Goal: Check status: Check status

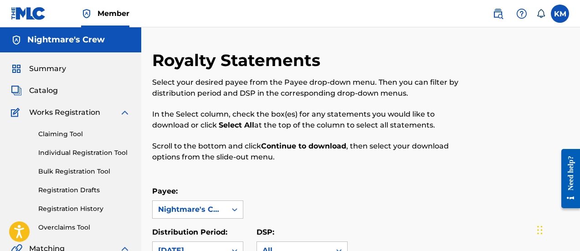
click at [43, 67] on span "Summary" at bounding box center [47, 68] width 37 height 11
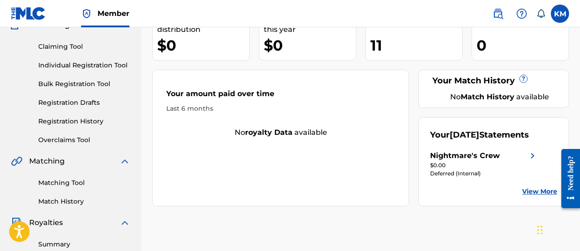
scroll to position [91, 0]
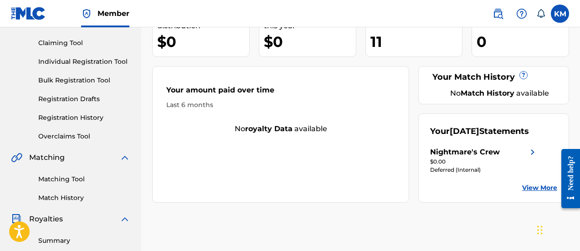
click at [74, 117] on link "Registration History" at bounding box center [84, 118] width 92 height 10
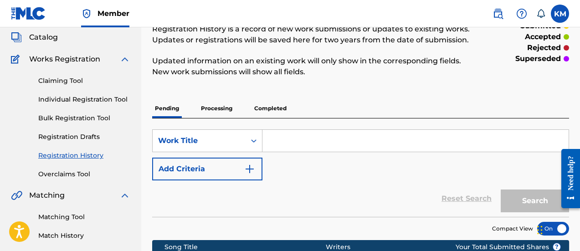
scroll to position [46, 0]
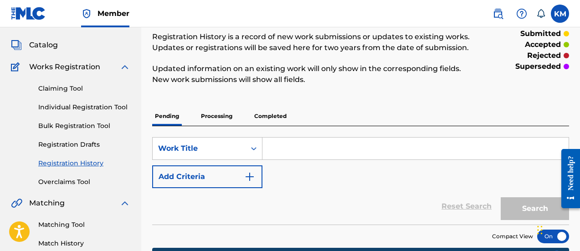
click at [220, 109] on p "Processing" at bounding box center [216, 116] width 37 height 19
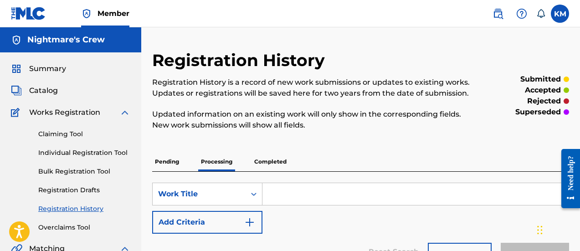
click at [270, 159] on p "Completed" at bounding box center [270, 161] width 38 height 19
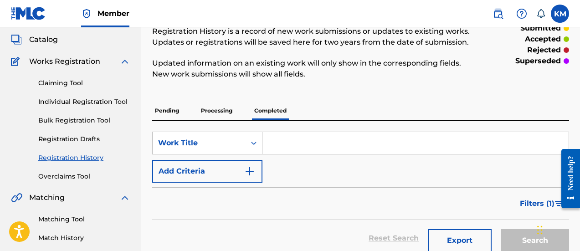
scroll to position [46, 0]
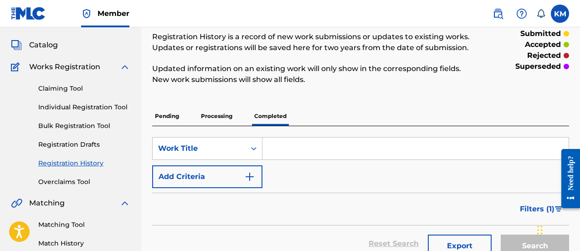
click at [215, 119] on p "Processing" at bounding box center [216, 116] width 37 height 19
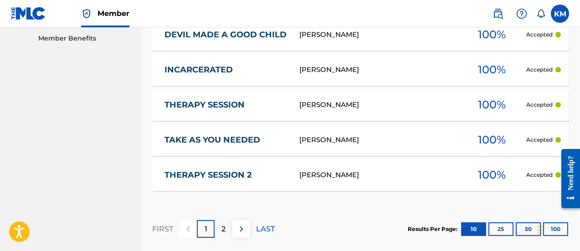
scroll to position [501, 0]
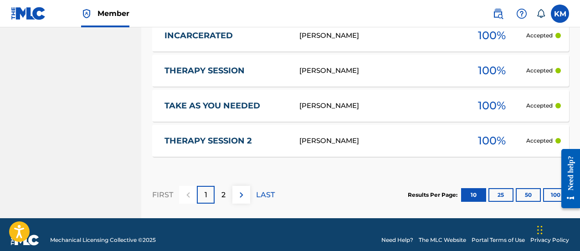
click at [236, 201] on button at bounding box center [241, 195] width 18 height 18
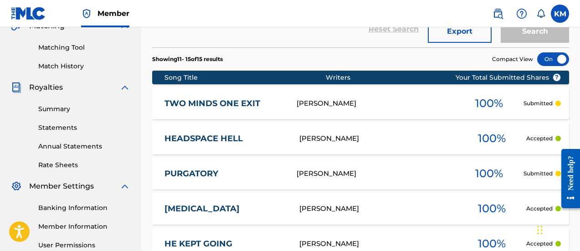
scroll to position [246, 0]
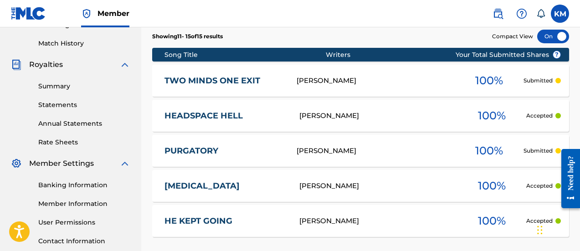
click at [554, 5] on div "KM KM [PERSON_NAME] [EMAIL_ADDRESS][DOMAIN_NAME] Notification Preferences Profi…" at bounding box center [526, 14] width 86 height 18
click at [554, 11] on label at bounding box center [560, 14] width 18 height 18
click at [560, 14] on input "KM [PERSON_NAME] [EMAIL_ADDRESS][DOMAIN_NAME] Notification Preferences Profile …" at bounding box center [560, 14] width 0 height 0
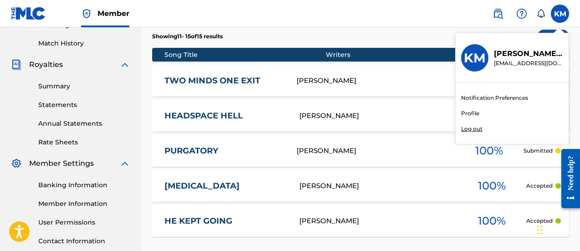
click at [468, 128] on p "Log out" at bounding box center [471, 129] width 21 height 8
click at [560, 14] on input "KM [PERSON_NAME] [EMAIL_ADDRESS][DOMAIN_NAME] Notification Preferences Profile …" at bounding box center [560, 14] width 0 height 0
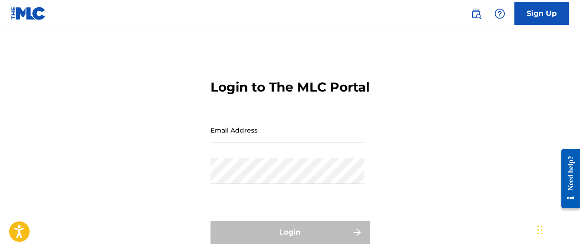
click at [246, 143] on input "Email Address" at bounding box center [287, 130] width 154 height 26
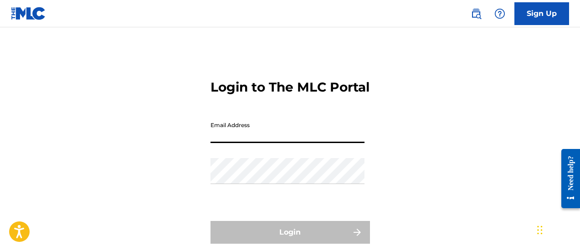
type input "[EMAIL_ADDRESS][DOMAIN_NAME]"
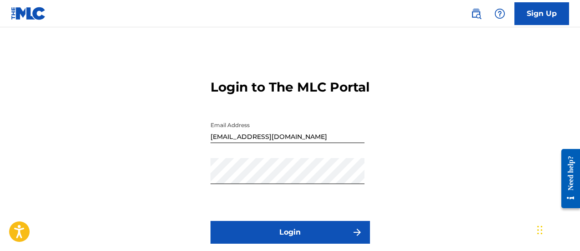
click at [251, 244] on button "Login" at bounding box center [289, 232] width 159 height 23
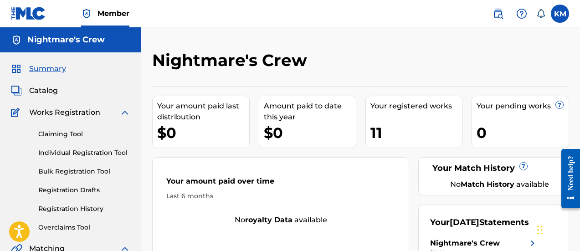
click at [70, 207] on link "Registration History" at bounding box center [84, 209] width 92 height 10
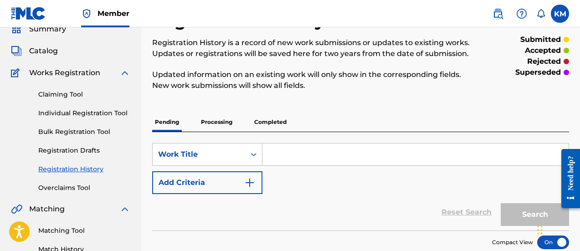
scroll to position [91, 0]
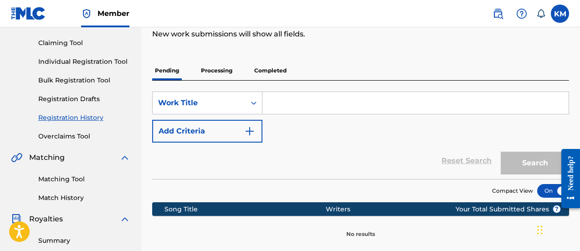
click at [232, 70] on p "Processing" at bounding box center [216, 70] width 37 height 19
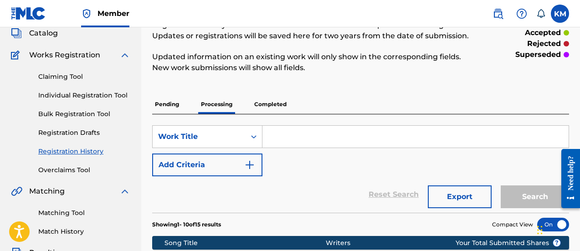
scroll to position [46, 0]
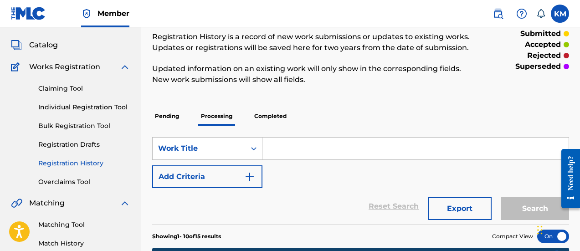
click at [261, 118] on p "Completed" at bounding box center [270, 116] width 38 height 19
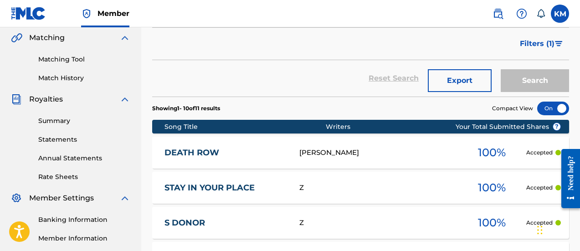
scroll to position [228, 0]
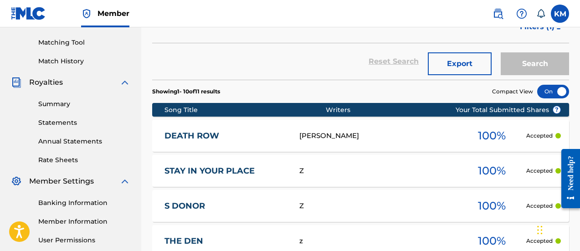
click at [54, 102] on link "Summary" at bounding box center [84, 104] width 92 height 10
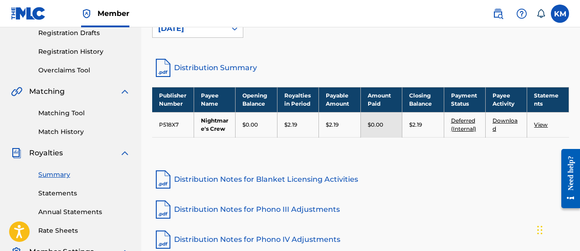
scroll to position [182, 0]
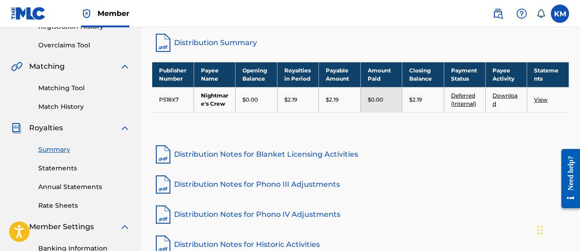
click at [544, 99] on link "View" at bounding box center [541, 99] width 14 height 7
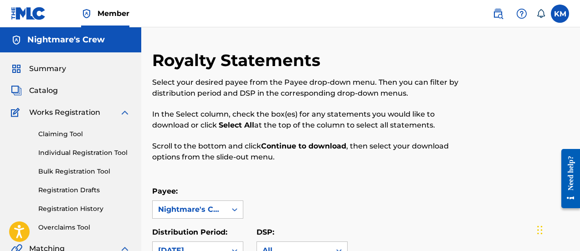
click at [40, 72] on span "Summary" at bounding box center [47, 68] width 37 height 11
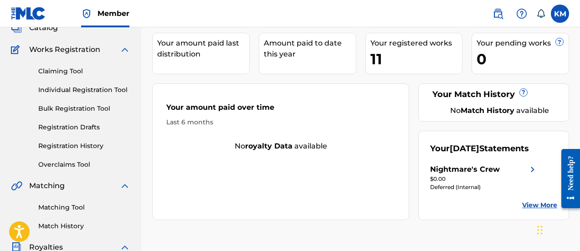
scroll to position [91, 0]
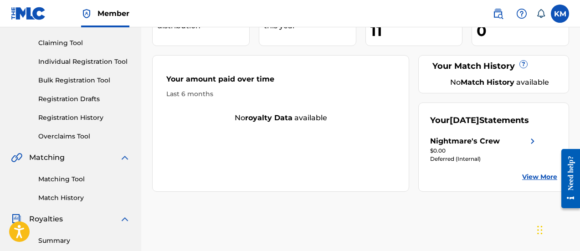
click at [59, 120] on link "Registration History" at bounding box center [84, 118] width 92 height 10
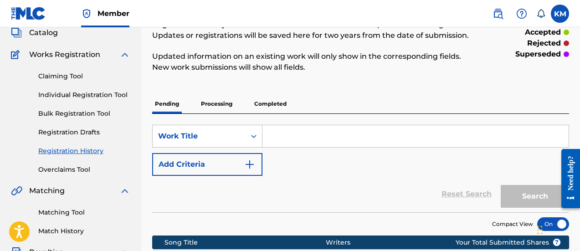
scroll to position [46, 0]
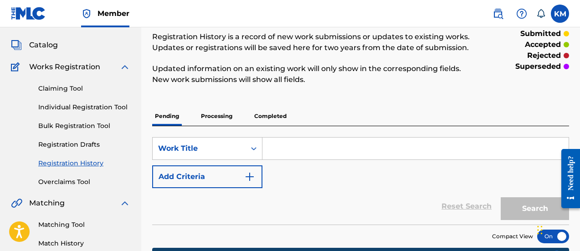
click at [206, 117] on p "Processing" at bounding box center [216, 116] width 37 height 19
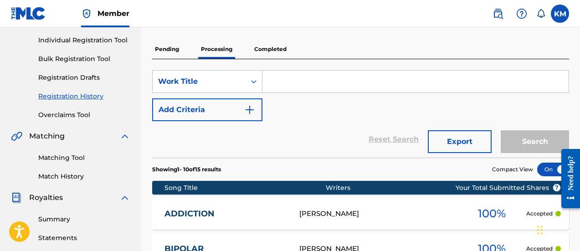
scroll to position [91, 0]
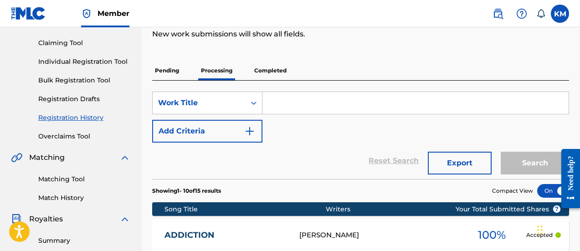
click at [270, 71] on p "Completed" at bounding box center [270, 70] width 38 height 19
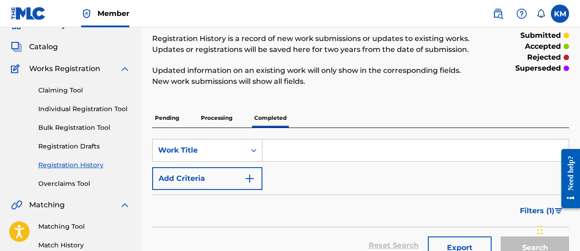
scroll to position [3, 0]
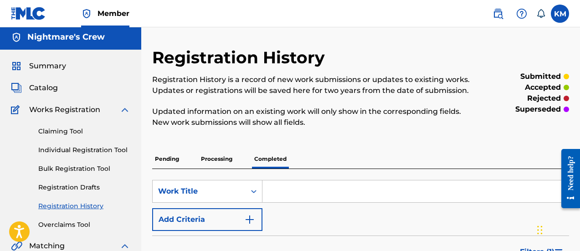
click at [51, 68] on span "Summary" at bounding box center [47, 66] width 37 height 11
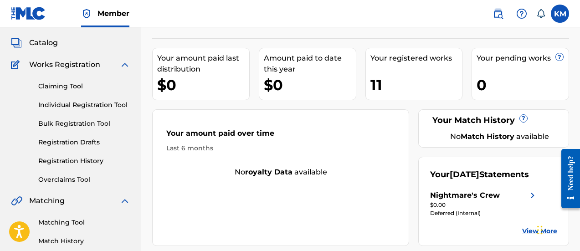
scroll to position [46, 0]
